Goal: Find specific page/section: Find specific page/section

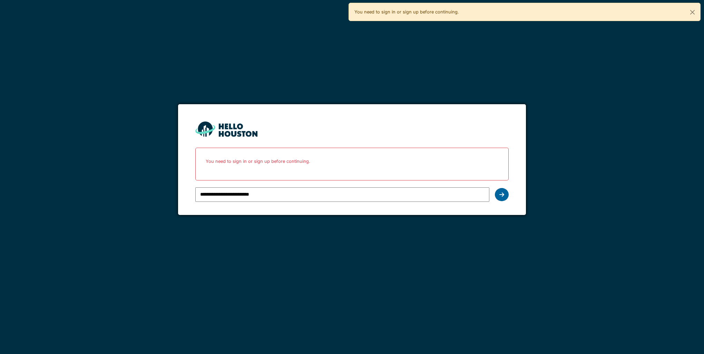
click at [498, 194] on div at bounding box center [502, 194] width 14 height 13
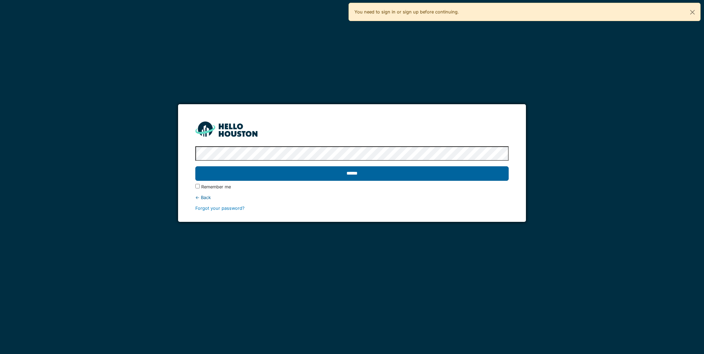
click at [460, 174] on input "******" at bounding box center [351, 173] width 313 height 14
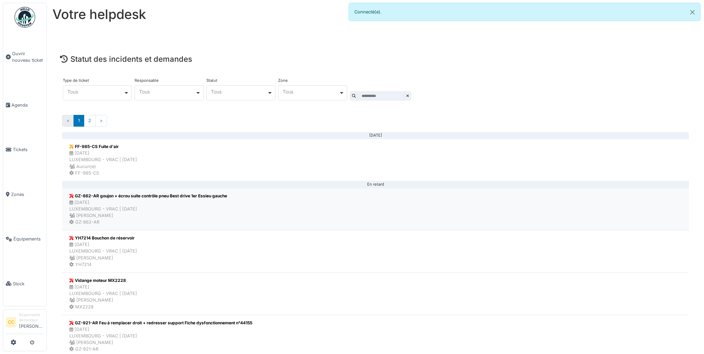
scroll to position [34, 0]
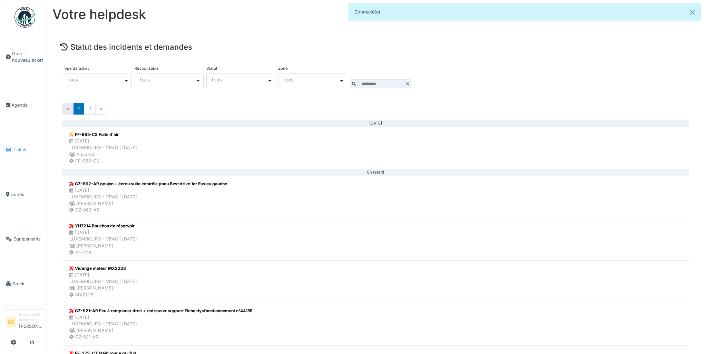
click at [13, 147] on span "Tickets" at bounding box center [28, 149] width 31 height 7
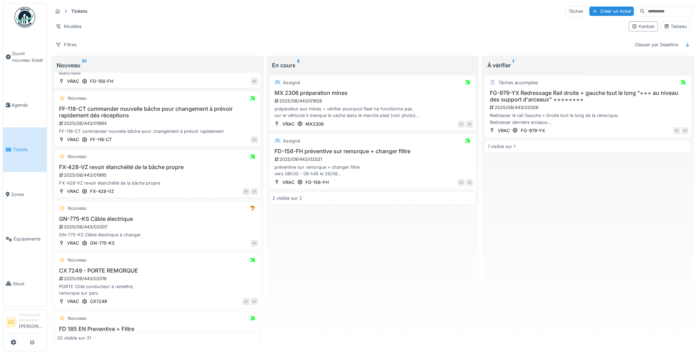
scroll to position [863, 0]
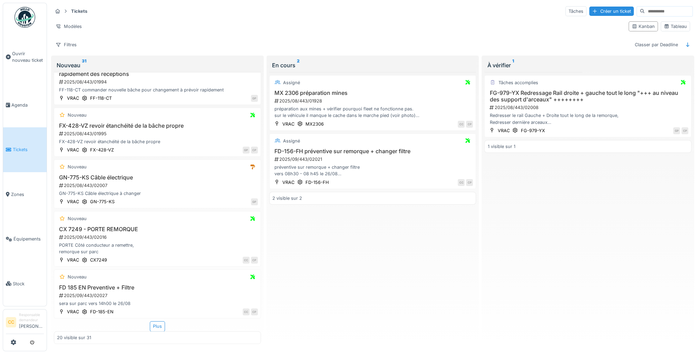
click at [643, 276] on div "Tâches accomplies FG-979-YX Redressage Rail droite + gauche tout le long "+++ a…" at bounding box center [587, 208] width 207 height 272
